Goal: Task Accomplishment & Management: Use online tool/utility

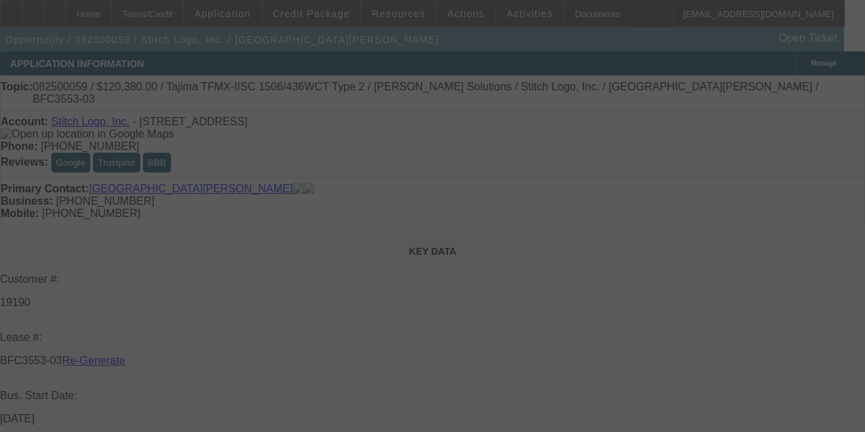
select select "4"
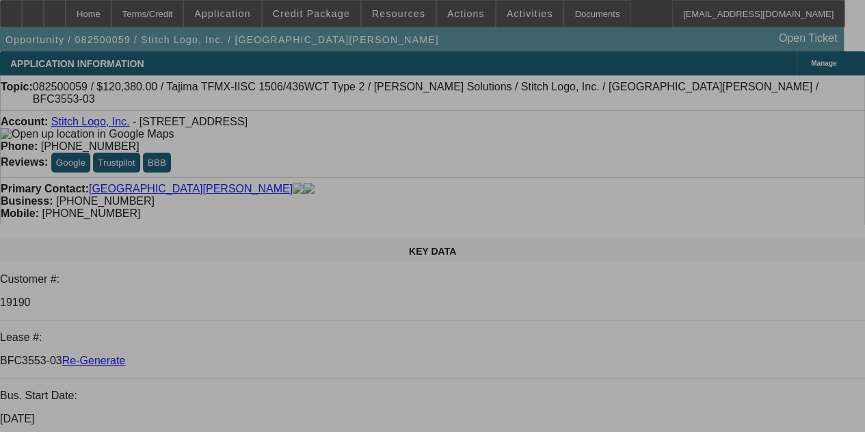
select select "0"
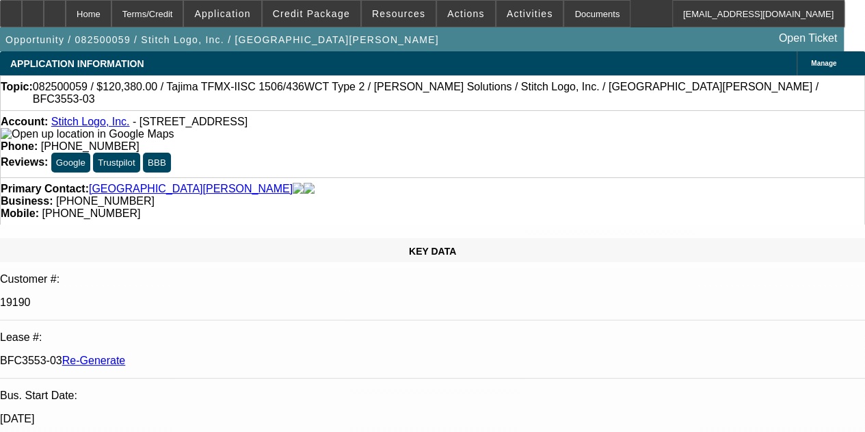
select select "2"
select select "0"
select select "2"
click at [510, 17] on span "Activities" at bounding box center [530, 13] width 47 height 11
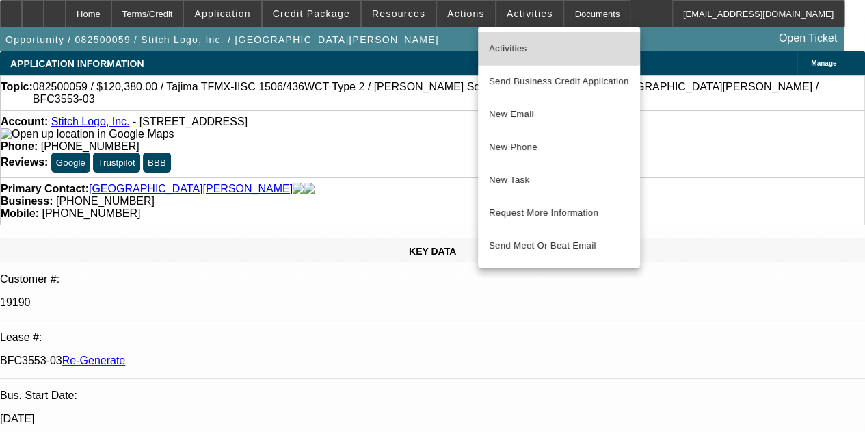
click at [511, 47] on span "Activities" at bounding box center [559, 48] width 140 height 16
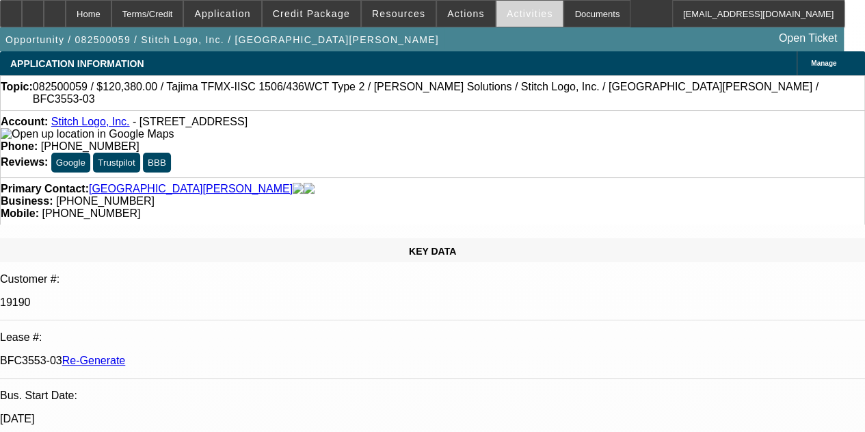
click at [502, 8] on span at bounding box center [530, 13] width 67 height 33
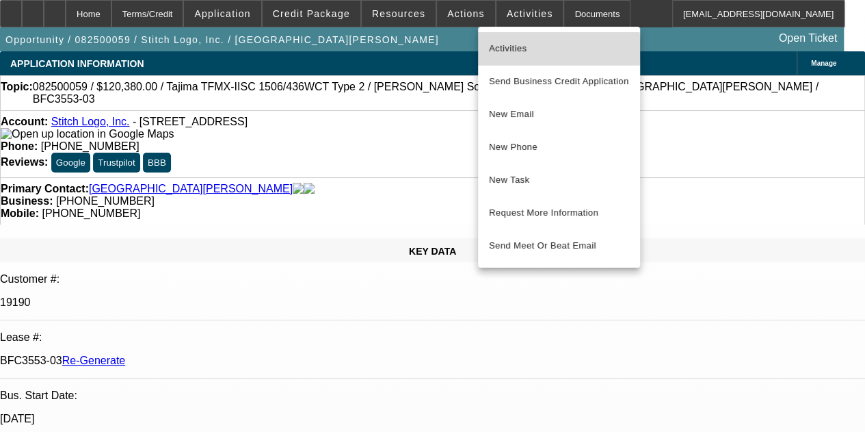
click at [506, 49] on span "Activities" at bounding box center [559, 48] width 140 height 16
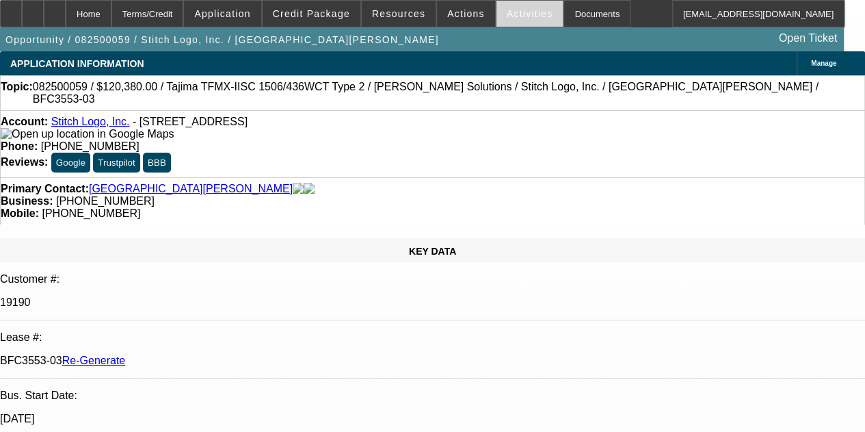
click at [507, 16] on span "Activities" at bounding box center [530, 13] width 47 height 11
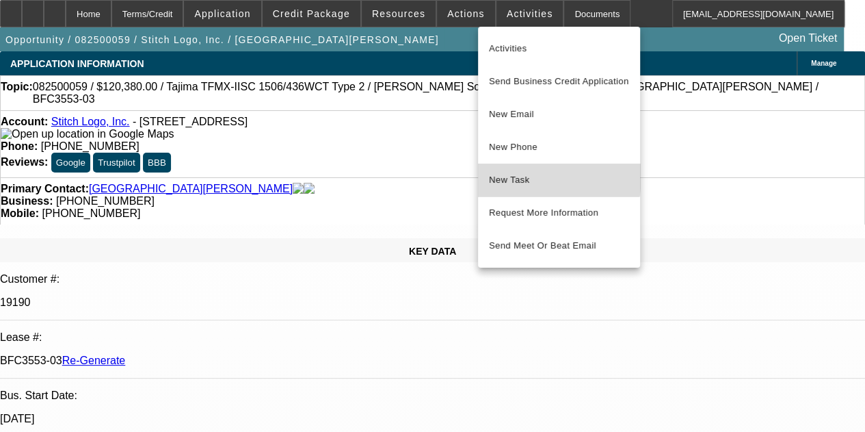
click at [504, 175] on span "New Task" at bounding box center [559, 180] width 140 height 16
